Goal: Information Seeking & Learning: Learn about a topic

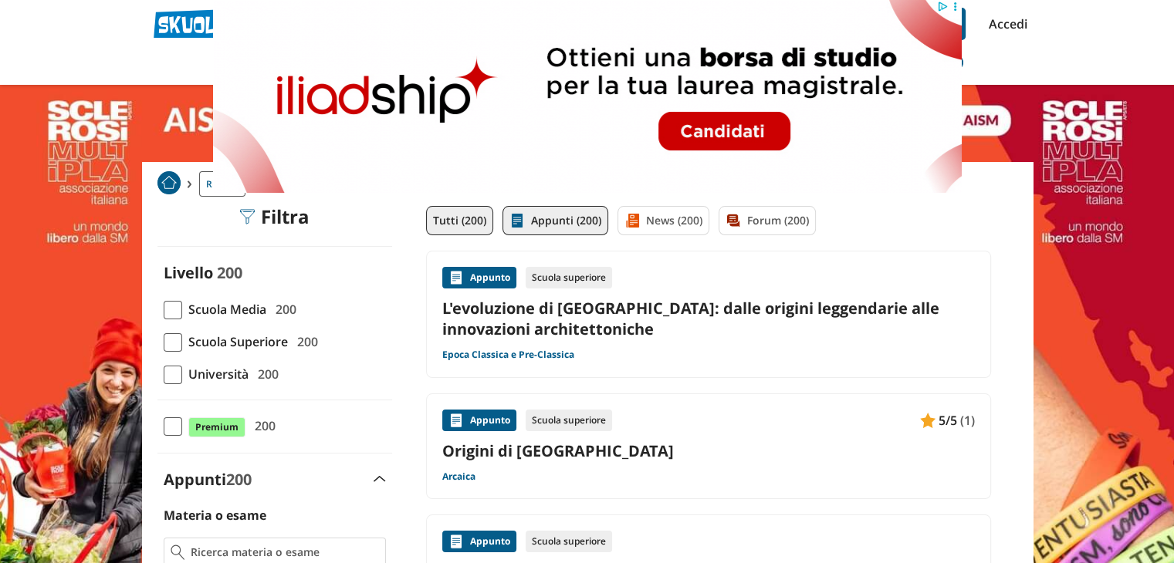
click at [589, 216] on link "Appunti (200)" at bounding box center [555, 220] width 106 height 29
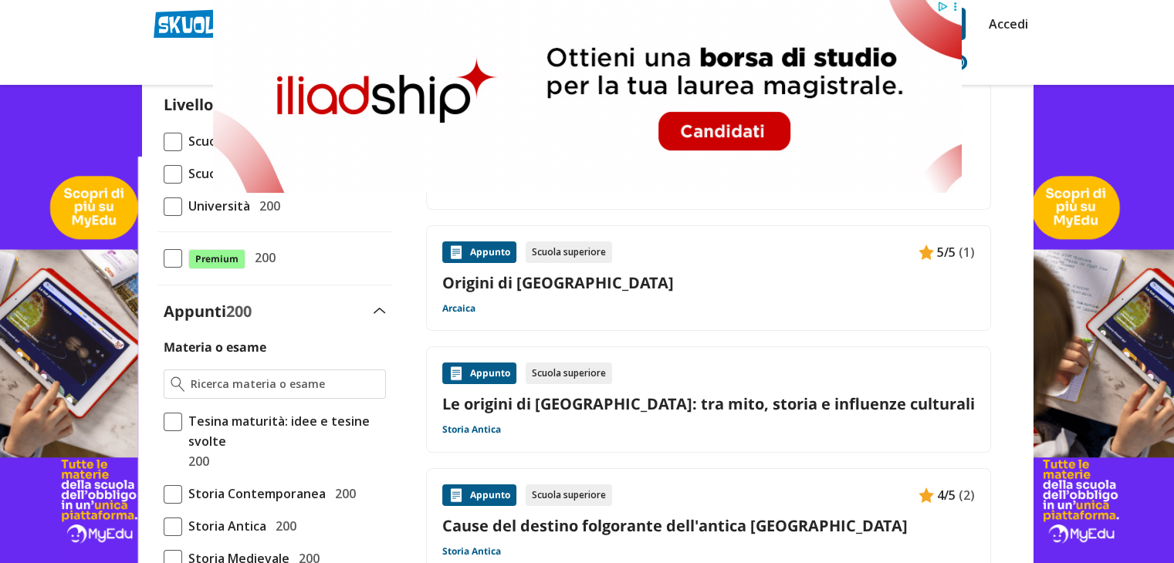
click at [593, 292] on div "Appunto Scuola superiore 5/5 (1) Origini di [GEOGRAPHIC_DATA] [GEOGRAPHIC_DATA]" at bounding box center [708, 279] width 532 height 74
